Goal: Learn about a topic

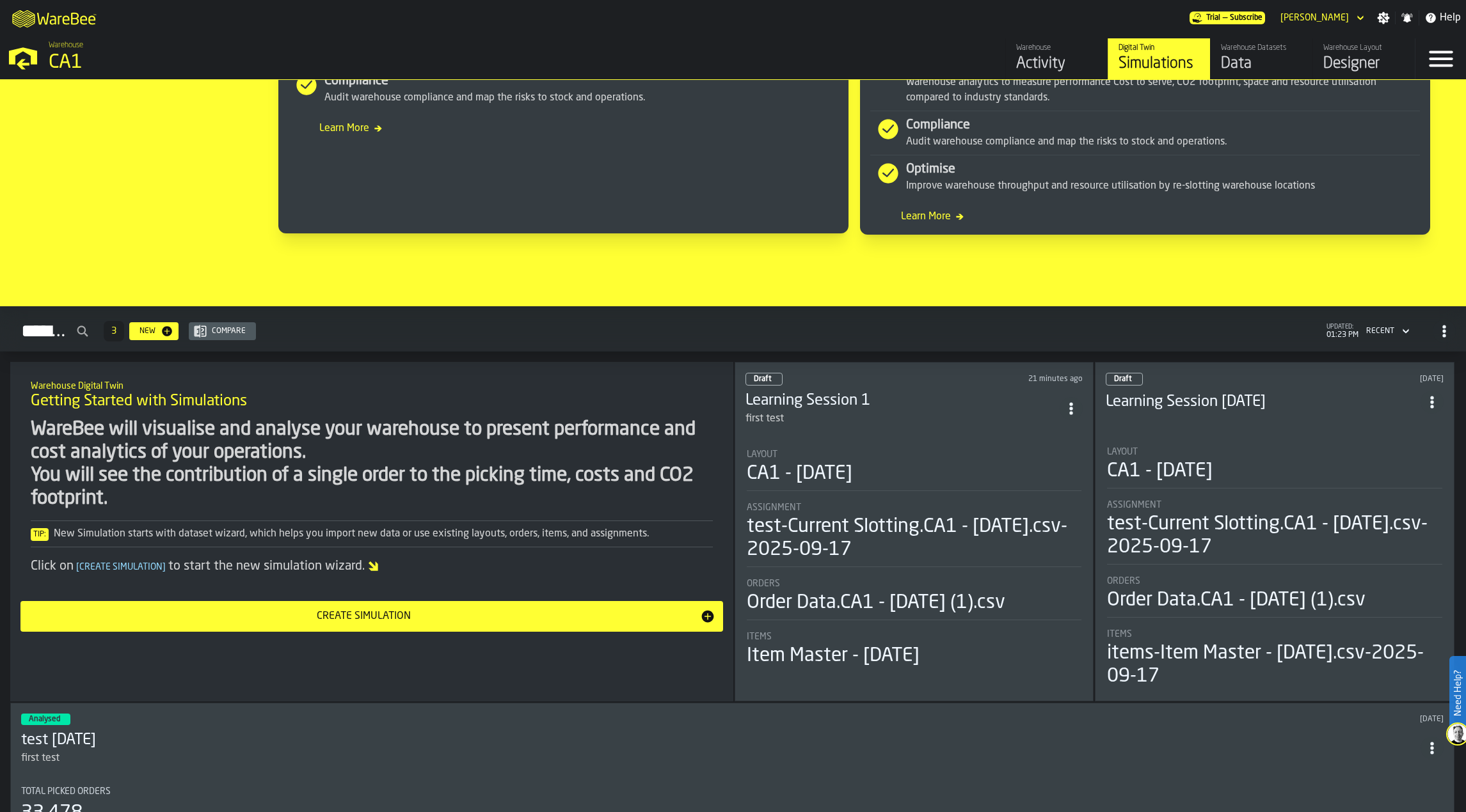
scroll to position [584, 0]
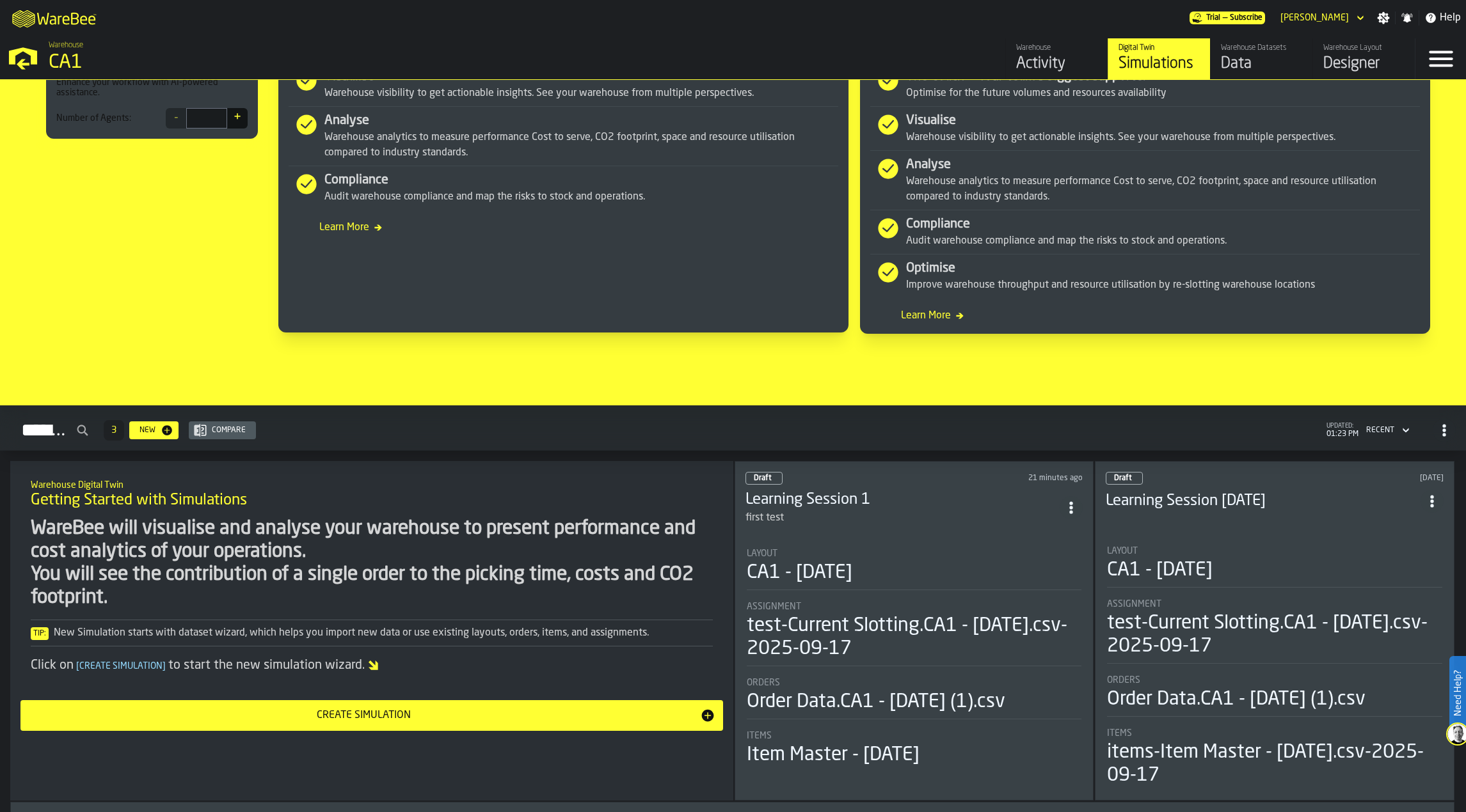
click at [1246, 523] on div "Draft [DATE] Learning Session [DATE] Layout CA1 - [DATE] Assignment test-Curren…" at bounding box center [1274, 632] width 360 height 340
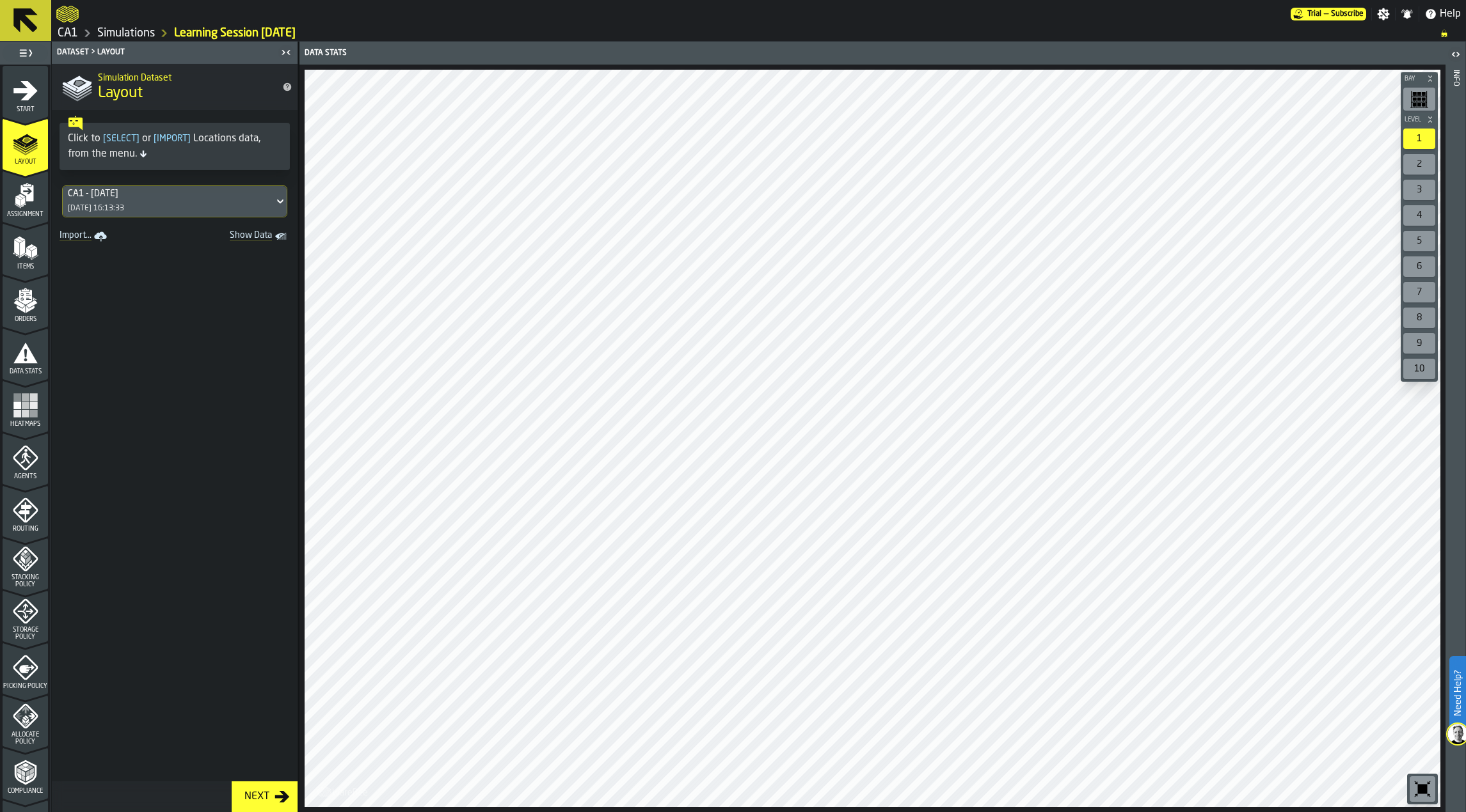
drag, startPoint x: 64, startPoint y: 13, endPoint x: 79, endPoint y: 21, distance: 17.0
click at [64, 13] on icon "logo-header" at bounding box center [67, 13] width 22 height 18
